Goal: Transaction & Acquisition: Book appointment/travel/reservation

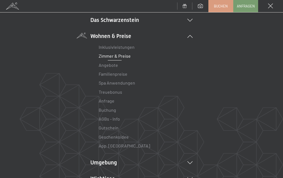
scroll to position [45, 0]
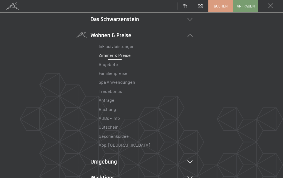
click at [114, 107] on link "Buchung" at bounding box center [107, 108] width 17 height 5
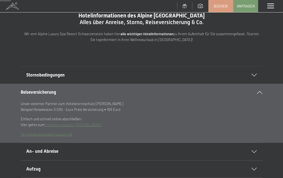
click at [257, 71] on div "Stornobedingungen" at bounding box center [141, 74] width 231 height 17
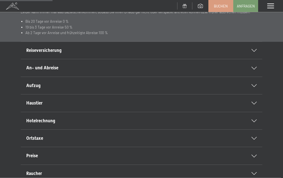
scroll to position [94, 0]
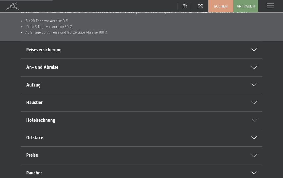
click at [253, 121] on div "Hotelrechnung" at bounding box center [141, 120] width 231 height 17
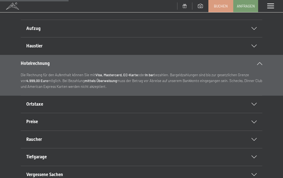
scroll to position [123, 0]
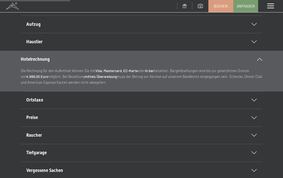
click at [253, 118] on div "Preise" at bounding box center [141, 117] width 231 height 17
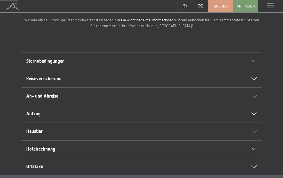
scroll to position [33, 0]
click at [274, 6] on span at bounding box center [271, 6] width 7 height 5
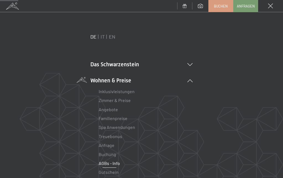
scroll to position [33, 0]
click at [127, 100] on link "Zimmer & Preise" at bounding box center [115, 99] width 32 height 5
click at [127, 101] on link "Zimmer & Preise" at bounding box center [115, 99] width 32 height 5
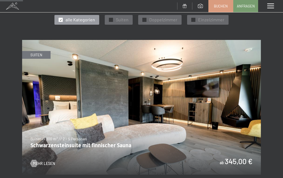
scroll to position [217, 0]
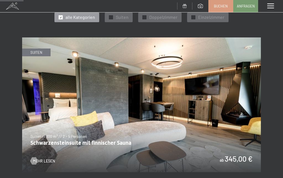
click at [45, 161] on img at bounding box center [141, 104] width 239 height 134
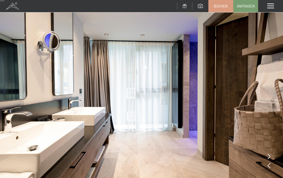
scroll to position [14, 0]
click at [270, 157] on icon at bounding box center [269, 156] width 3 height 6
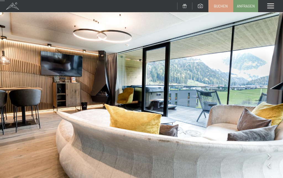
click at [270, 155] on icon at bounding box center [269, 156] width 3 height 6
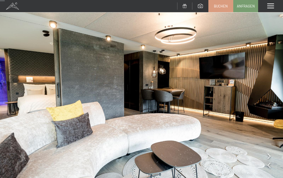
click at [270, 155] on icon at bounding box center [269, 156] width 3 height 6
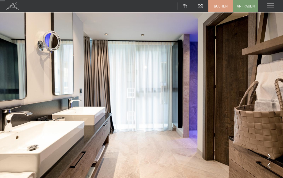
click at [273, 155] on img at bounding box center [141, 92] width 283 height 213
click at [266, 156] on img at bounding box center [141, 92] width 283 height 213
click at [270, 156] on icon at bounding box center [269, 156] width 3 height 6
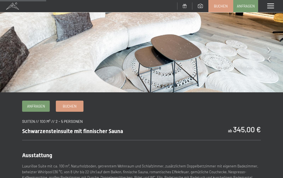
scroll to position [0, 0]
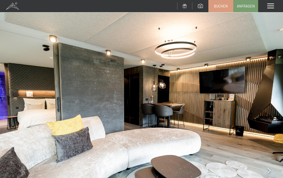
click at [271, 2] on div "Menü" at bounding box center [270, 6] width 25 height 12
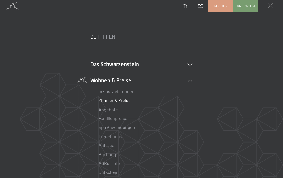
click at [128, 99] on link "Zimmer & Preise" at bounding box center [115, 99] width 32 height 5
